Goal: Task Accomplishment & Management: Manage account settings

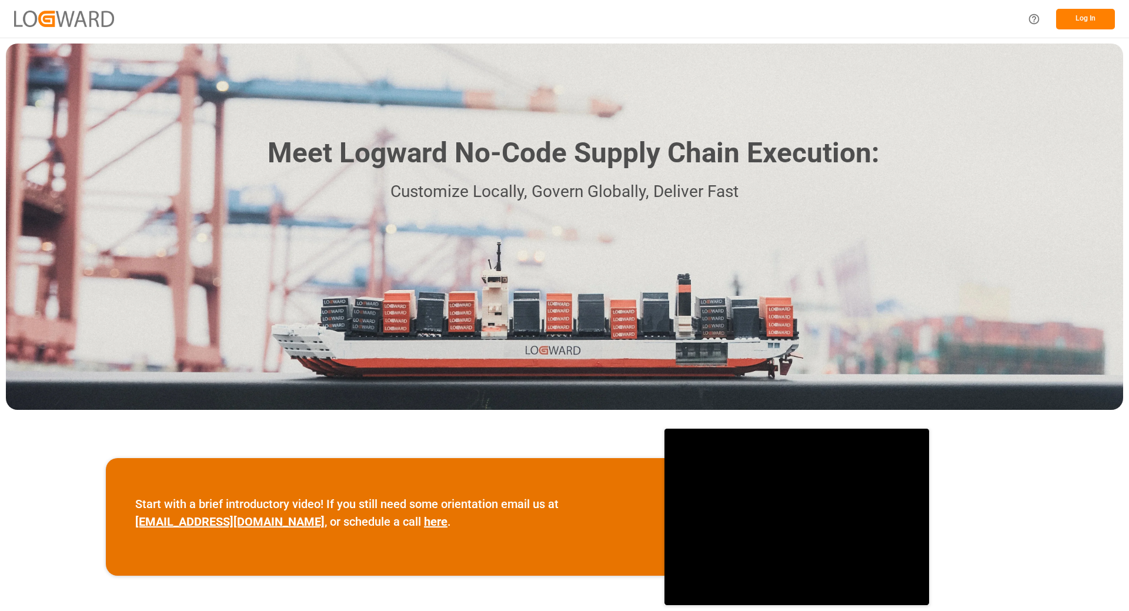
click at [1092, 18] on button "Log In" at bounding box center [1085, 19] width 59 height 21
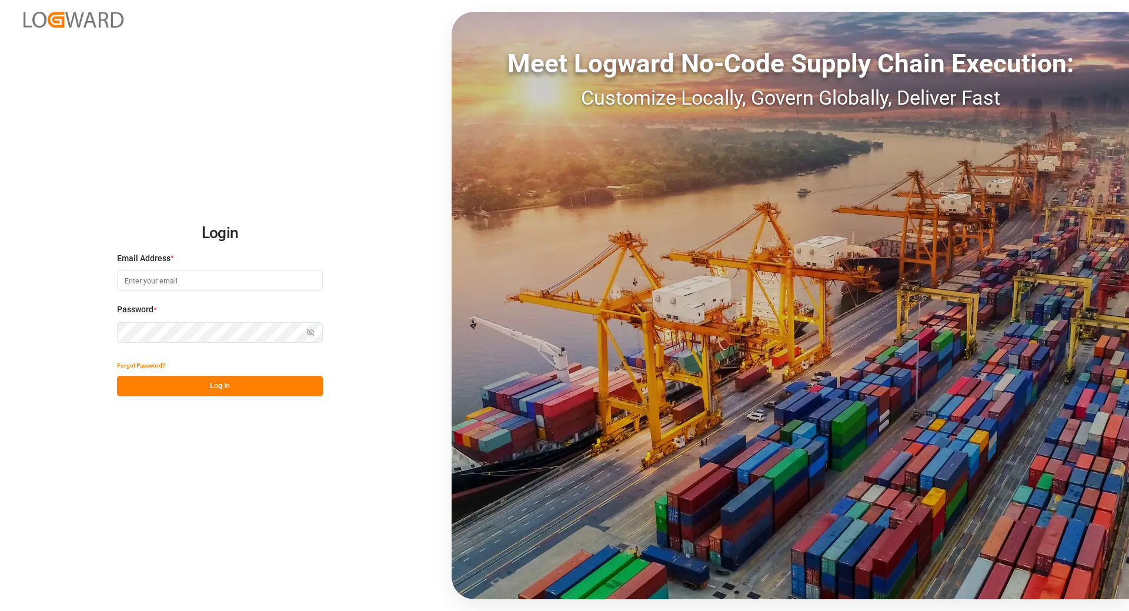
type input "[EMAIL_ADDRESS][DOMAIN_NAME]"
click at [160, 387] on button "Log In" at bounding box center [220, 386] width 206 height 21
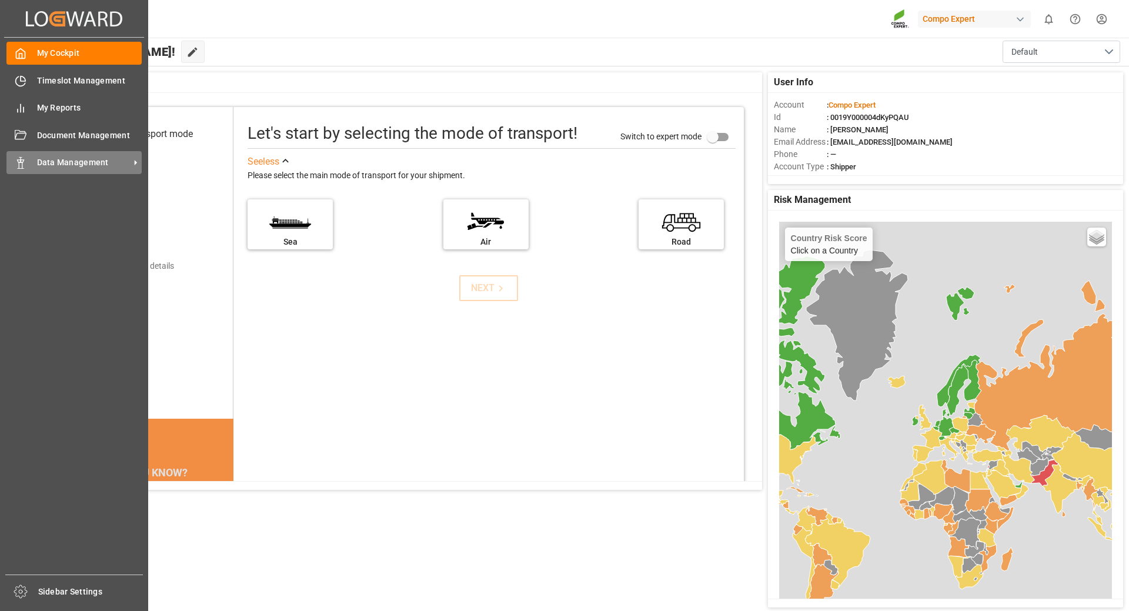
click at [75, 159] on span "Data Management" at bounding box center [83, 162] width 93 height 12
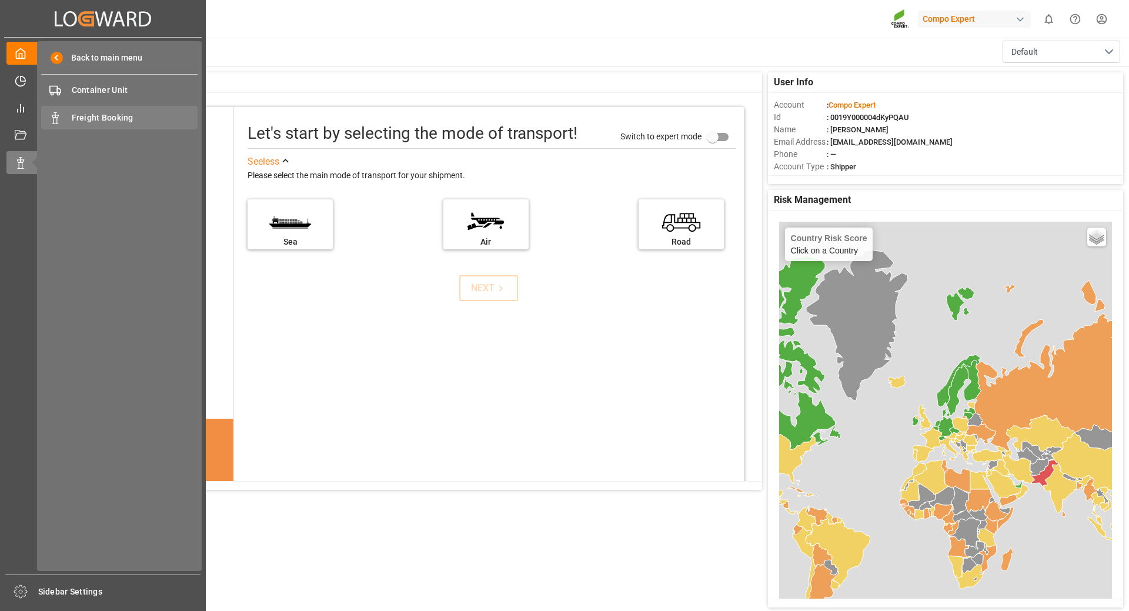
click at [114, 112] on span "Freight Booking" at bounding box center [135, 118] width 126 height 12
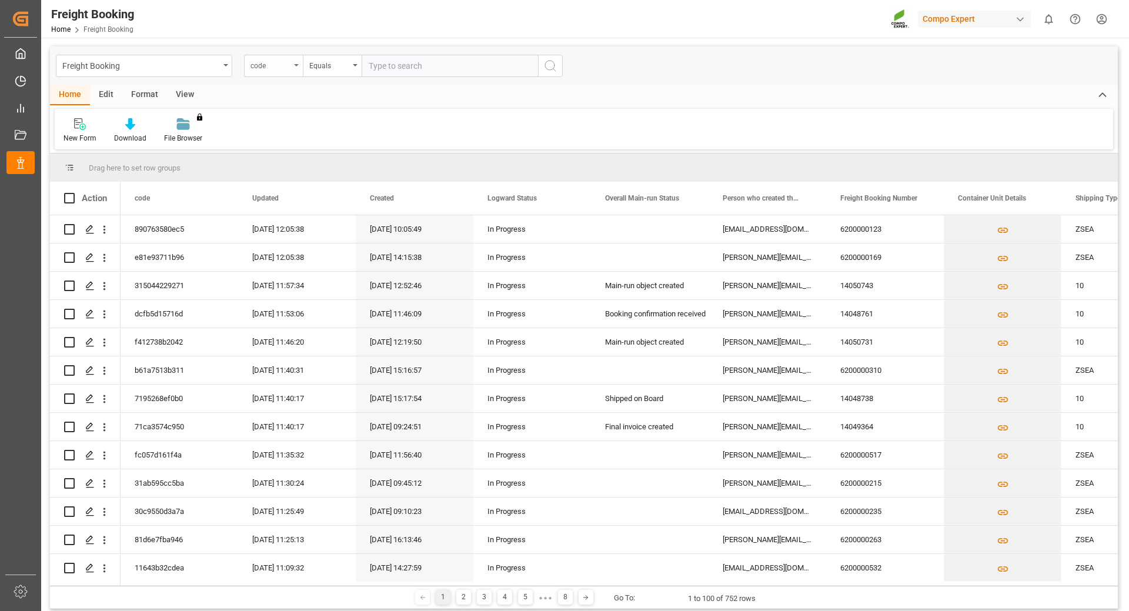
click at [293, 69] on div "code" at bounding box center [273, 66] width 59 height 22
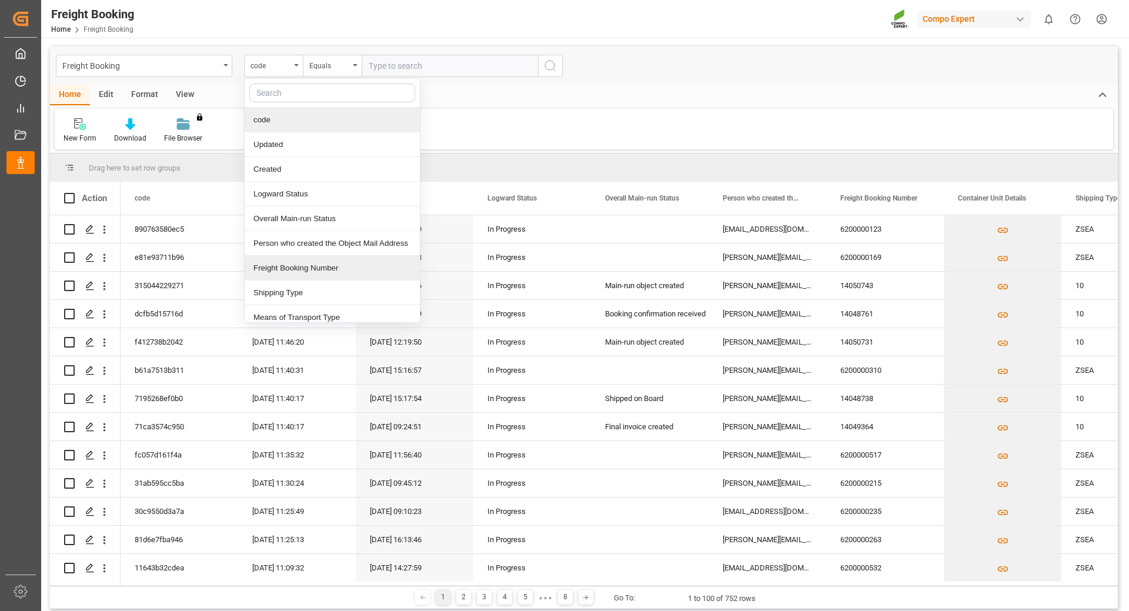
click at [272, 270] on div "Freight Booking Number" at bounding box center [332, 268] width 175 height 25
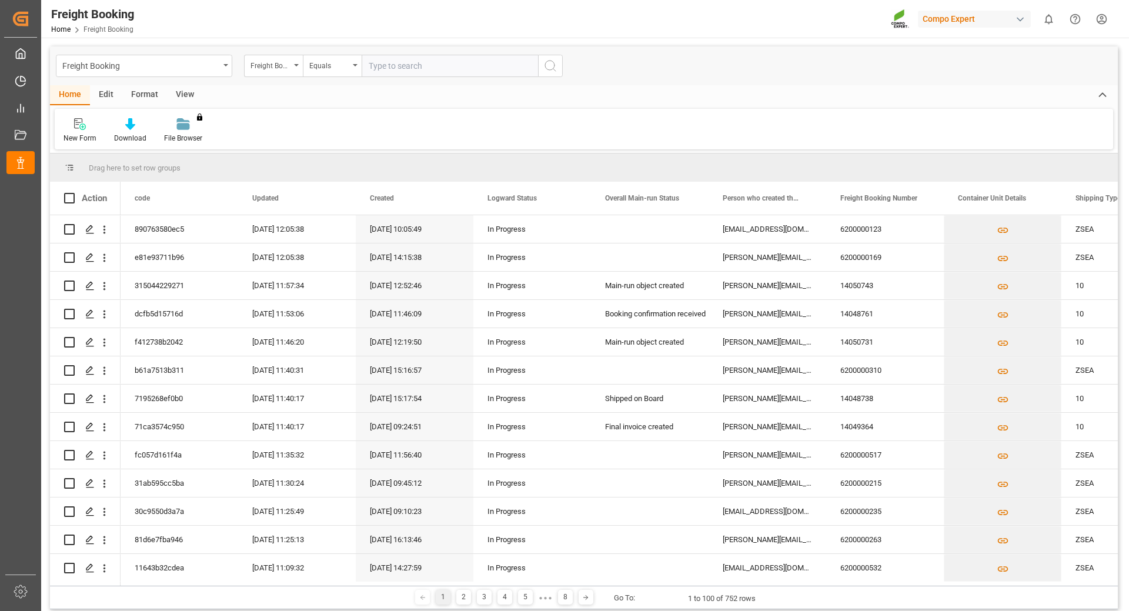
click at [393, 66] on input "text" at bounding box center [450, 66] width 176 height 22
type input "6200000470"
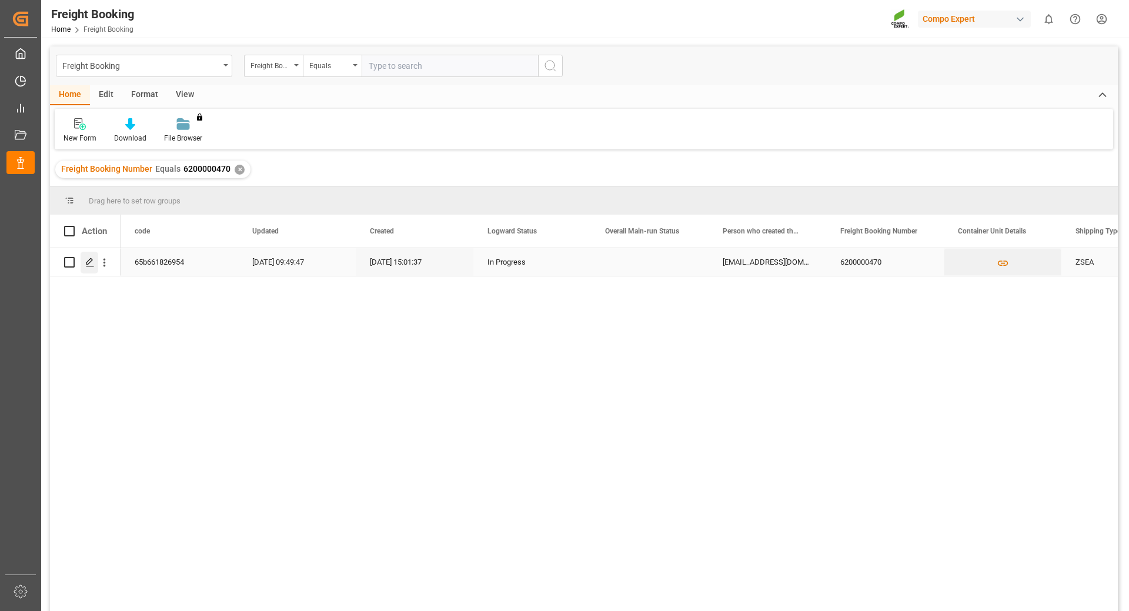
click at [92, 261] on icon "Press SPACE to select this row." at bounding box center [89, 262] width 9 height 9
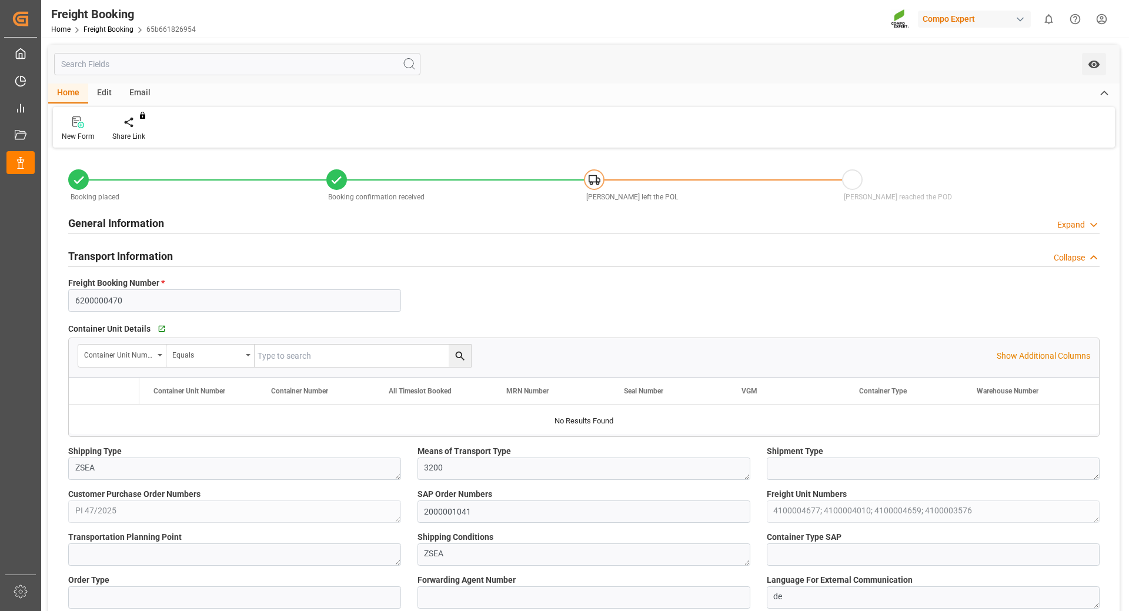
type input "Maersk"
type input "Maersk Line AS"
type input "9627904"
type input "BEANR"
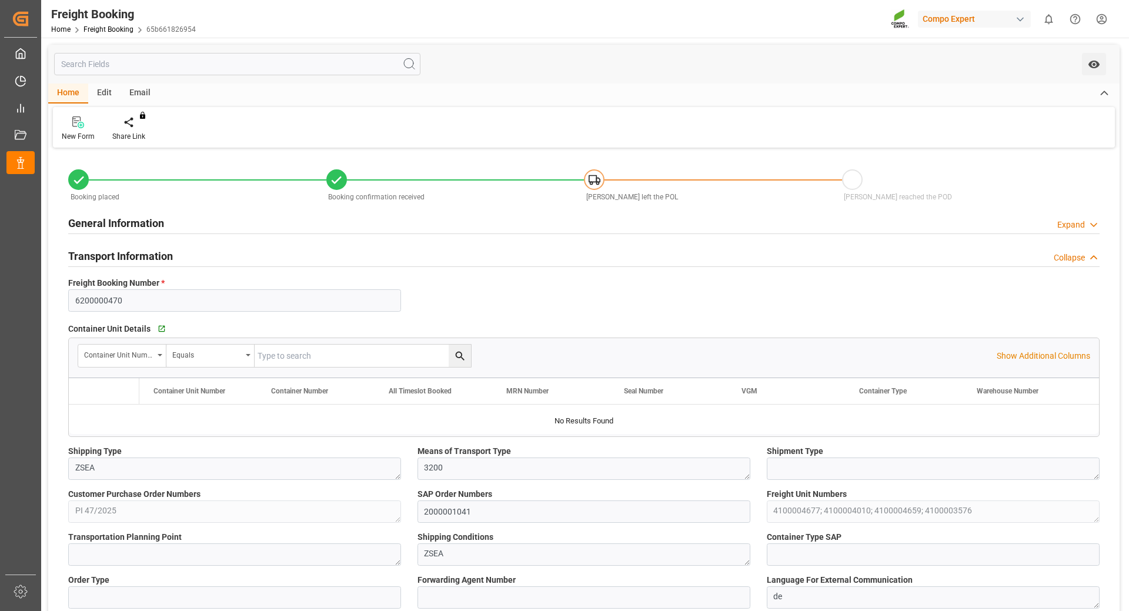
type input "TRIZM"
type input "0"
type input "65126.04"
type input "[DATE] 01:00"
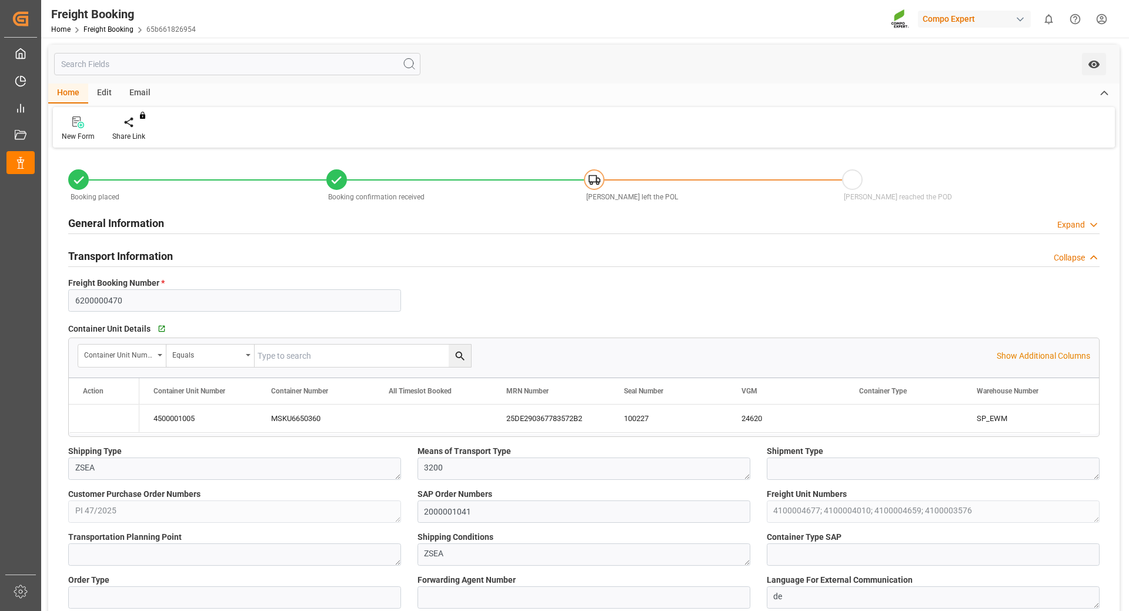
type input "[DATE] 01:00"
type input "[DATE] 19:00"
type input "[DATE] 15:01"
type input "[DATE] 15:03"
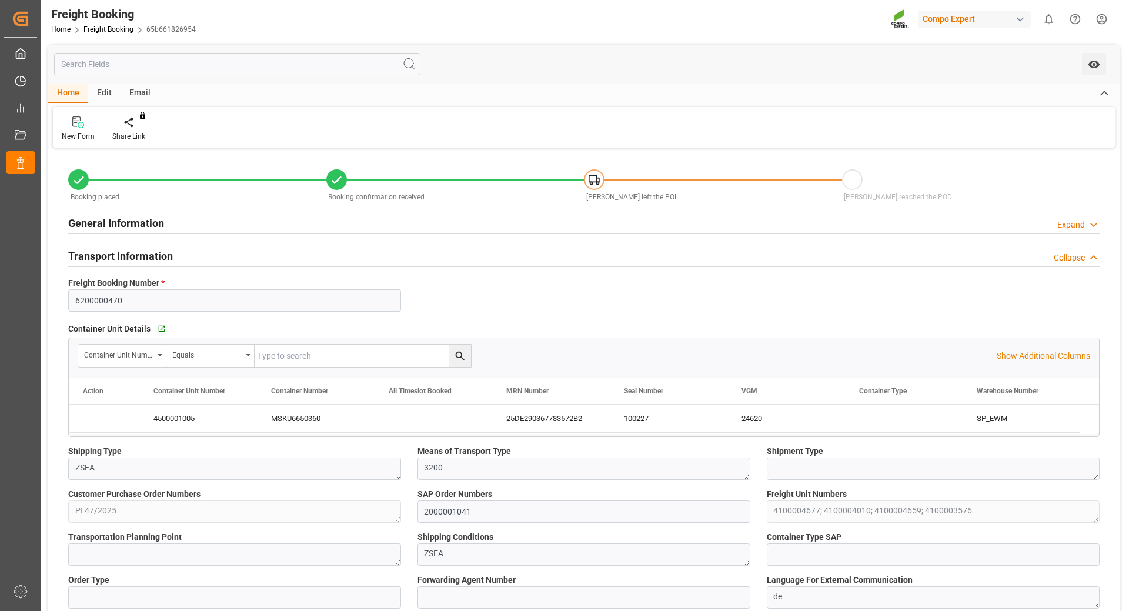
type input "[DATE] 15:03"
type input "[DATE] 11:56"
type input "[DATE] 14:49"
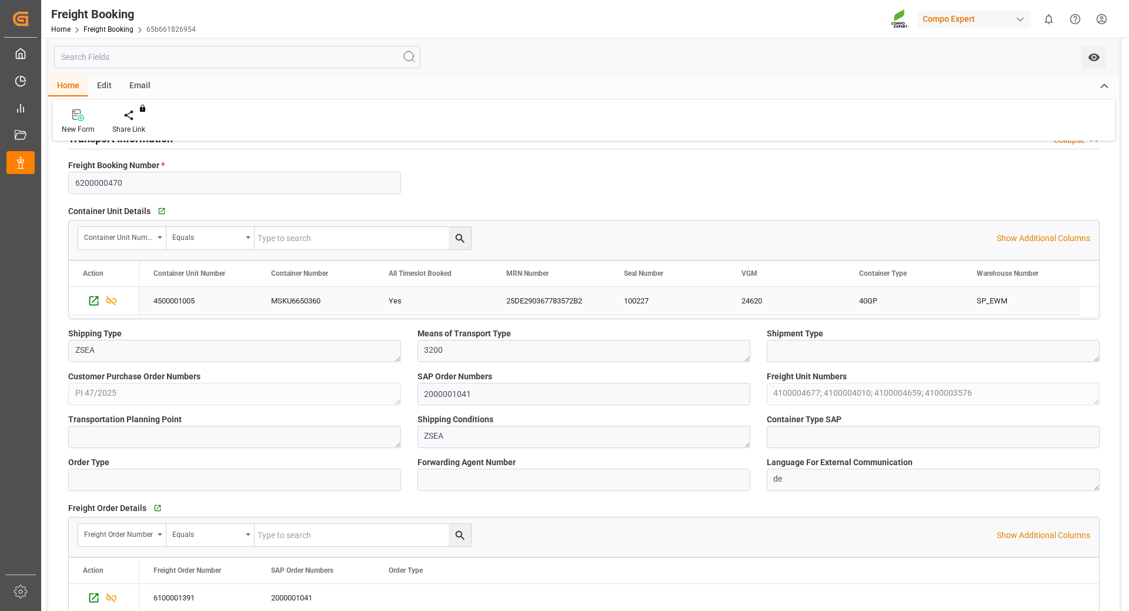
click at [653, 302] on div "100227" at bounding box center [669, 301] width 118 height 28
